Goal: Task Accomplishment & Management: Use online tool/utility

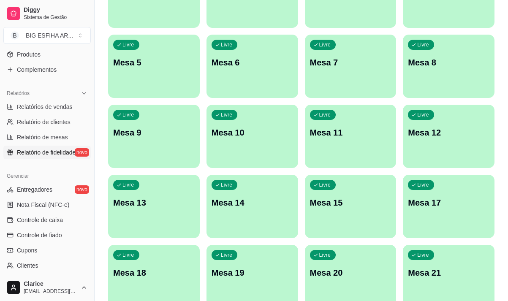
scroll to position [254, 0]
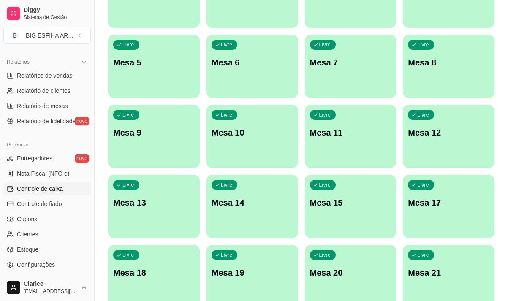
click at [50, 187] on span "Controle de caixa" at bounding box center [40, 189] width 46 height 8
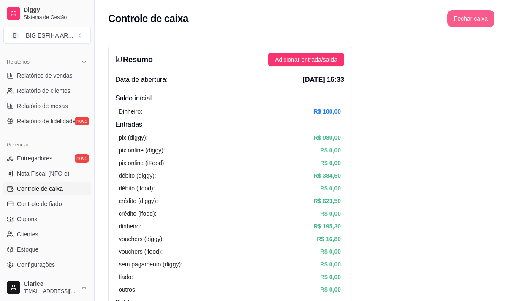
click at [462, 22] on button "Fechar caixa" at bounding box center [470, 18] width 47 height 17
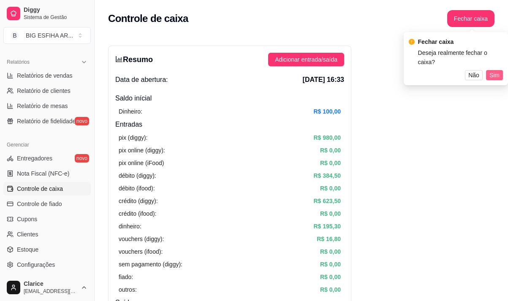
click at [494, 71] on span "Sim" at bounding box center [495, 75] width 10 height 9
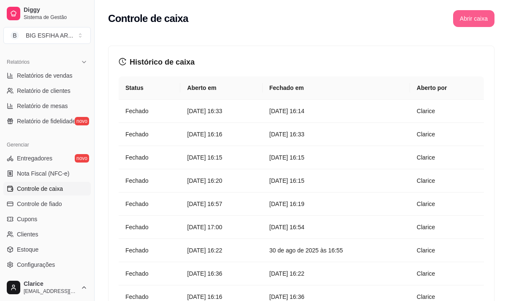
click at [474, 14] on button "Abrir caixa" at bounding box center [473, 18] width 41 height 17
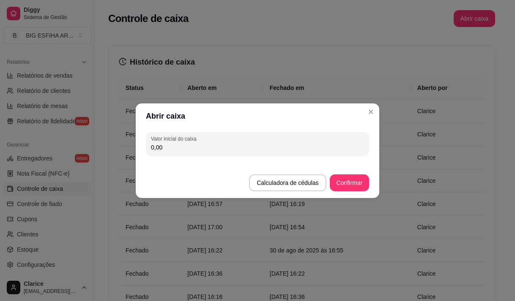
click at [273, 150] on input "0,00" at bounding box center [257, 147] width 213 height 8
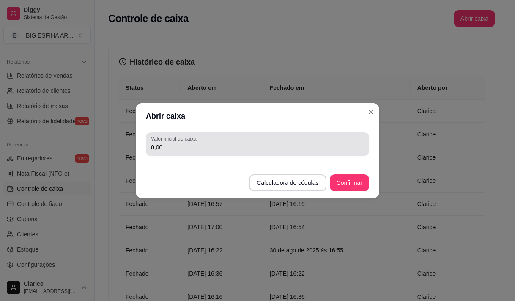
click at [183, 147] on input "0,00" at bounding box center [257, 147] width 213 height 8
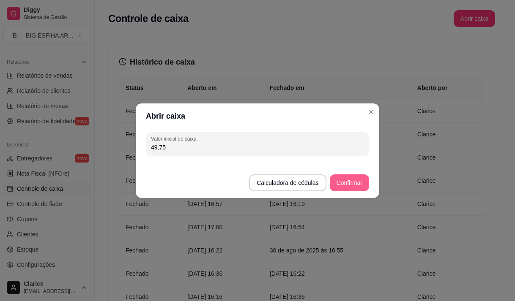
type input "49,75"
click at [347, 184] on button "Confirmar" at bounding box center [349, 183] width 39 height 17
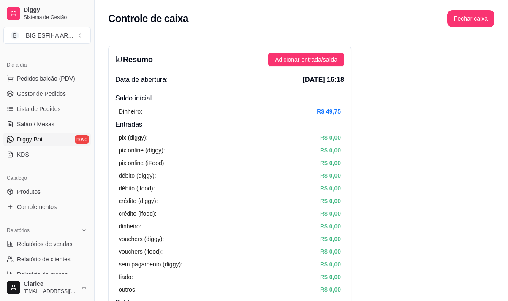
scroll to position [85, 0]
click at [60, 122] on link "Salão / Mesas" at bounding box center [46, 125] width 87 height 14
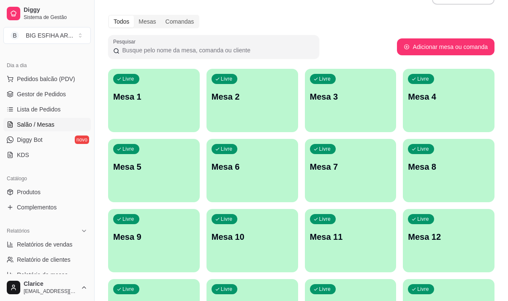
scroll to position [42, 0]
